Goal: Ask a question: Seek information or help from site administrators or community

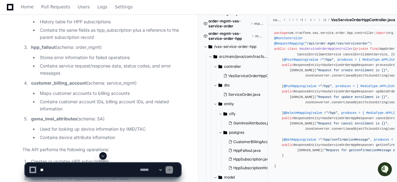
scroll to position [1638, 0]
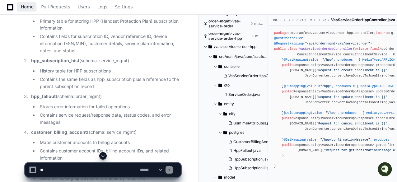
click at [22, 6] on span "Home" at bounding box center [27, 7] width 13 height 4
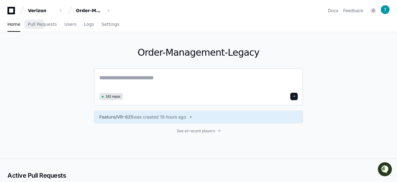
click at [171, 78] on textarea at bounding box center [198, 81] width 199 height 17
click at [175, 78] on textarea at bounding box center [198, 81] width 199 height 17
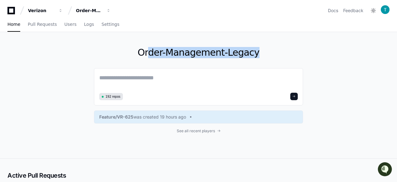
drag, startPoint x: 148, startPoint y: 55, endPoint x: 252, endPoint y: 58, distance: 104.0
click at [252, 58] on h1 "Order-Management-Legacy" at bounding box center [198, 52] width 209 height 11
click at [164, 50] on h1 "Order-Management-Legacy" at bounding box center [198, 52] width 209 height 11
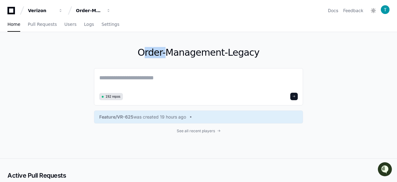
click at [164, 50] on h1 "Order-Management-Legacy" at bounding box center [198, 52] width 209 height 11
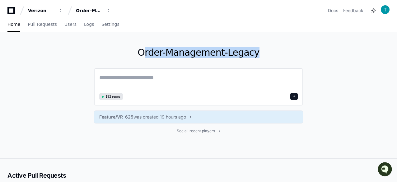
click at [199, 75] on textarea at bounding box center [198, 81] width 199 height 17
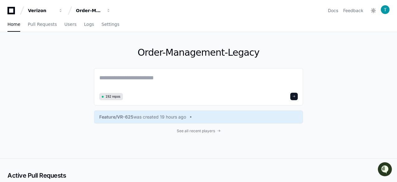
click at [203, 55] on h1 "Order-Management-Legacy" at bounding box center [198, 52] width 209 height 11
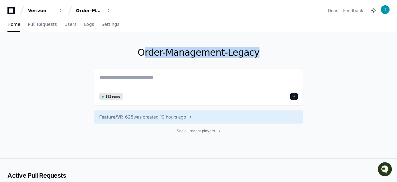
click at [203, 55] on h1 "Order-Management-Legacy" at bounding box center [198, 52] width 209 height 11
click at [221, 84] on textarea at bounding box center [198, 81] width 199 height 17
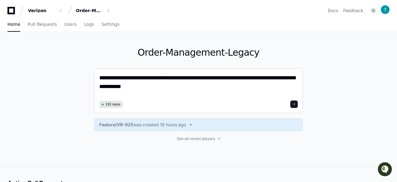
click at [132, 78] on textarea "**********" at bounding box center [198, 85] width 199 height 25
type textarea "**********"
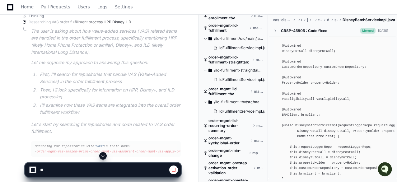
scroll to position [560, 0]
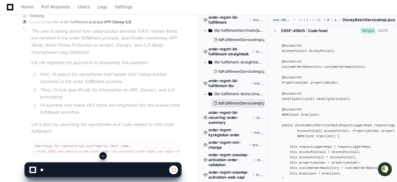
click at [236, 101] on span "IldFulfillmentServiceImpl.java" at bounding box center [245, 103] width 52 height 5
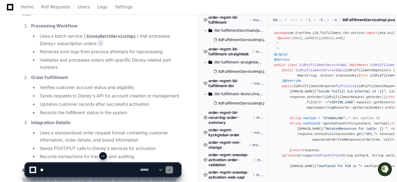
scroll to position [305, 0]
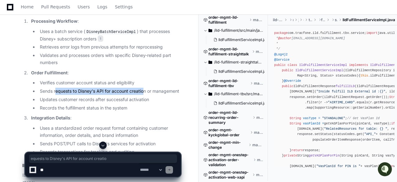
drag, startPoint x: 56, startPoint y: 92, endPoint x: 146, endPoint y: 89, distance: 89.4
click at [145, 89] on li "Sends requests to Disney's API for account creation or management" at bounding box center [109, 91] width 143 height 7
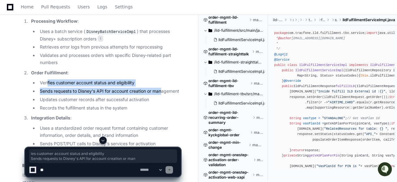
drag, startPoint x: 162, startPoint y: 92, endPoint x: 48, endPoint y: 85, distance: 114.5
click at [48, 85] on ul "Verifies customer account status and eligibility Sends requests to Disney's API…" at bounding box center [106, 95] width 150 height 32
click at [46, 83] on li "Verifies customer account status and eligibility" at bounding box center [109, 82] width 143 height 7
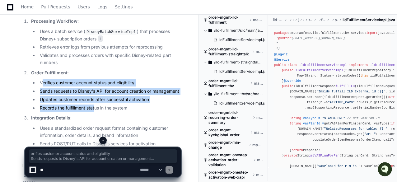
drag, startPoint x: 43, startPoint y: 83, endPoint x: 96, endPoint y: 109, distance: 59.6
click at [96, 109] on ul "Verifies customer account status and eligibility Sends requests to Disney's API…" at bounding box center [106, 95] width 150 height 32
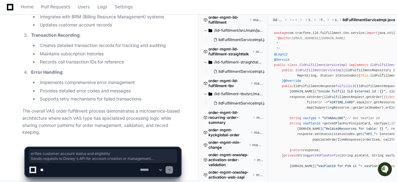
scroll to position [855, 0]
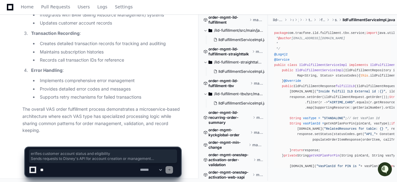
click at [63, 172] on textarea at bounding box center [89, 170] width 100 height 14
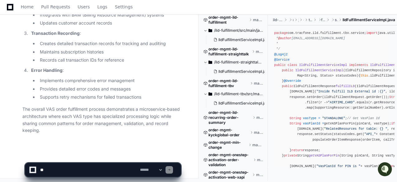
click at [71, 170] on textarea at bounding box center [89, 170] width 100 height 14
paste textarea "**********"
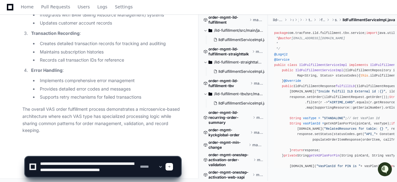
scroll to position [2, 0]
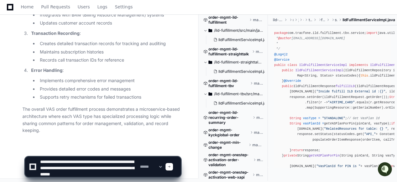
type textarea "**********"
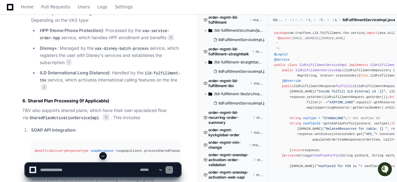
scroll to position [2017, 0]
click at [62, 169] on textarea at bounding box center [89, 170] width 100 height 14
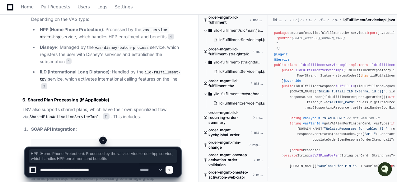
drag, startPoint x: 39, startPoint y: 78, endPoint x: 155, endPoint y: 87, distance: 115.8
click at [155, 41] on li "HPP (Home Phone Protection) : Processed by the vas-service-order-hpp service, w…" at bounding box center [109, 33] width 143 height 15
copy p "HPP (Home Phone Protection) : Processed by the vas-service-order-hpp service, w…"
click at [114, 170] on textarea at bounding box center [89, 170] width 100 height 14
paste textarea "**********"
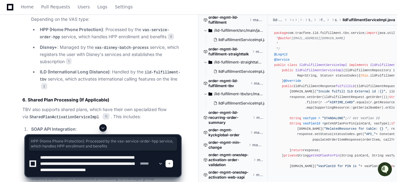
scroll to position [2, 0]
click at [87, 159] on textarea at bounding box center [89, 164] width 100 height 26
click at [100, 175] on textarea at bounding box center [89, 164] width 100 height 26
type textarea "**********"
click at [171, 165] on span at bounding box center [169, 163] width 3 height 3
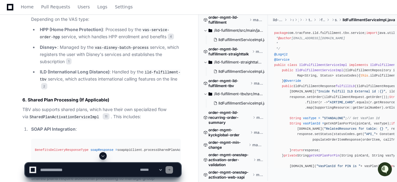
scroll to position [0, 0]
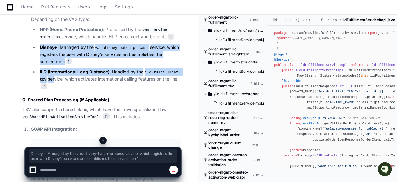
drag, startPoint x: 40, startPoint y: 97, endPoint x: 53, endPoint y: 130, distance: 35.1
click at [53, 90] on ul "HPP (Home Phone Protection) : Processed by the vas-service-order-hpp service, w…" at bounding box center [106, 58] width 150 height 64
drag, startPoint x: 181, startPoint y: 130, endPoint x: 37, endPoint y: 98, distance: 147.5
click at [37, 90] on ul "HPP (Home Phone Protection) : Processed by the vas-service-order-hpp service, w…" at bounding box center [106, 58] width 150 height 64
copy ul "Disney+ : Managed by the vas-disney-batch-process service, which registers the …"
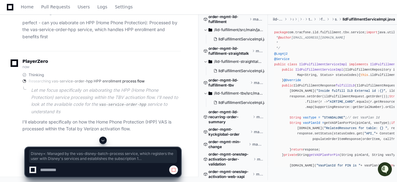
scroll to position [2555, 0]
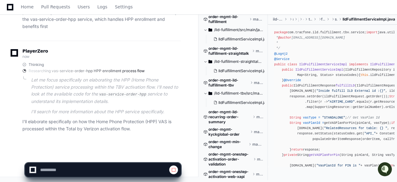
scroll to position [2565, 0]
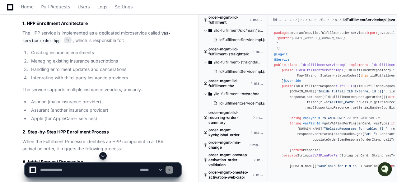
scroll to position [2711, 0]
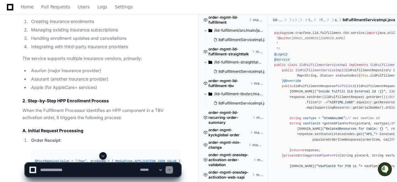
click at [47, 172] on textarea at bounding box center [89, 170] width 100 height 14
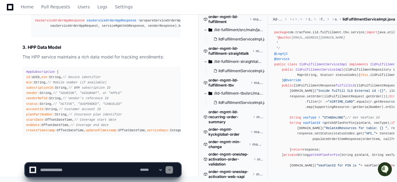
scroll to position [3896, 0]
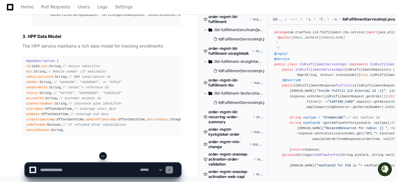
type textarea "*"
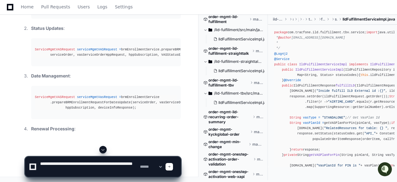
scroll to position [4117, 0]
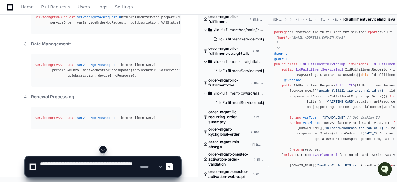
click at [120, 163] on textarea at bounding box center [89, 167] width 100 height 20
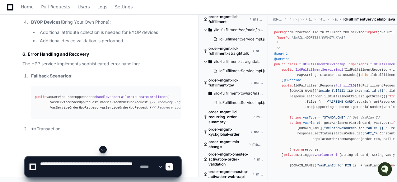
scroll to position [4445, 0]
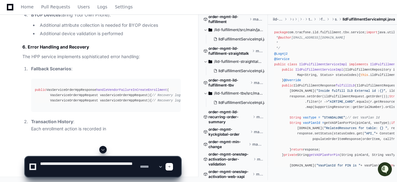
click at [64, 173] on textarea at bounding box center [89, 167] width 100 height 20
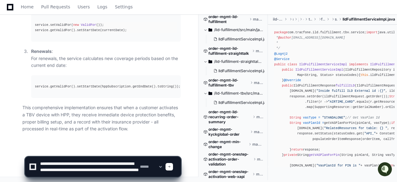
scroll to position [4663, 0]
type textarea "**********"
click at [171, 165] on span at bounding box center [169, 166] width 3 height 3
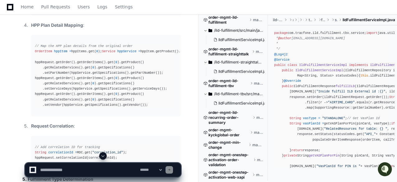
scroll to position [5298, 0]
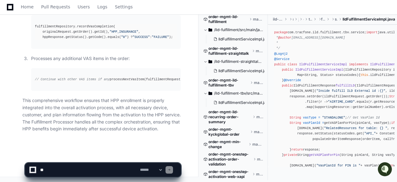
scroll to position [6514, 0]
click at [64, 171] on textarea at bounding box center [89, 170] width 100 height 14
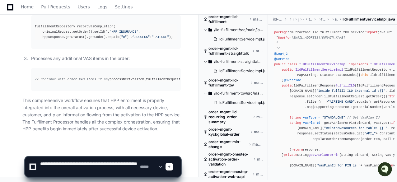
click at [96, 165] on textarea at bounding box center [89, 167] width 100 height 20
type textarea "**********"
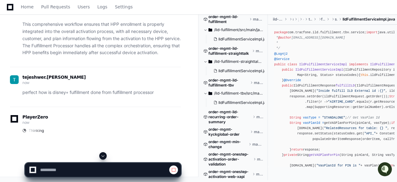
scroll to position [6421, 0]
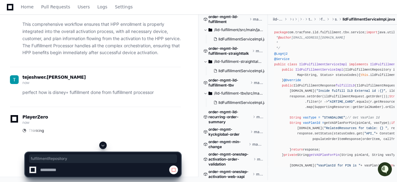
copy div "fulfillmentRepository"
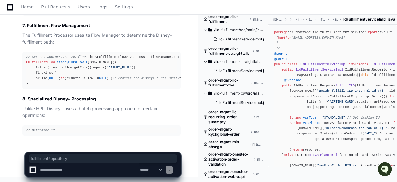
scroll to position [7555, 0]
click at [61, 169] on textarea at bounding box center [89, 170] width 100 height 14
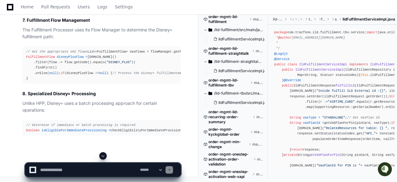
click at [77, 167] on textarea at bounding box center [89, 170] width 100 height 14
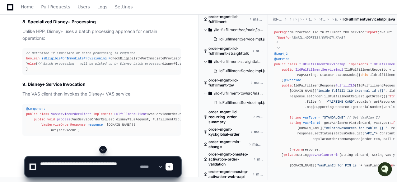
type textarea "**********"
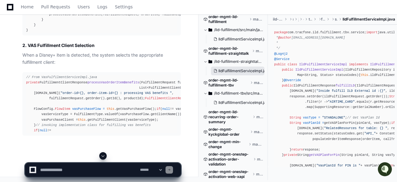
scroll to position [577, 0]
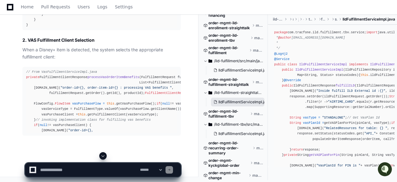
click at [243, 74] on button "IldFulfillmentServiceImpl.java" at bounding box center [238, 70] width 54 height 9
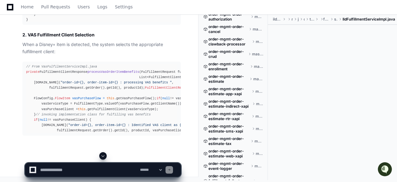
scroll to position [934, 0]
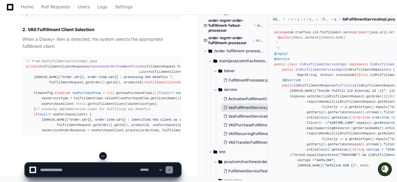
click at [240, 109] on span "VasFulfilmentService.java" at bounding box center [251, 107] width 46 height 5
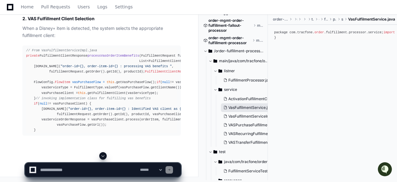
click at [242, 110] on span "VasFulfilmentService.java" at bounding box center [251, 107] width 46 height 5
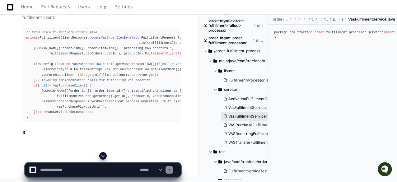
click at [244, 118] on span "VasFulfilmentServiceImpl.java" at bounding box center [254, 116] width 53 height 5
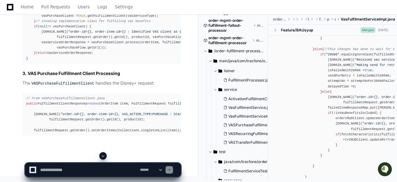
scroll to position [342, 0]
